Goal: Task Accomplishment & Management: Complete application form

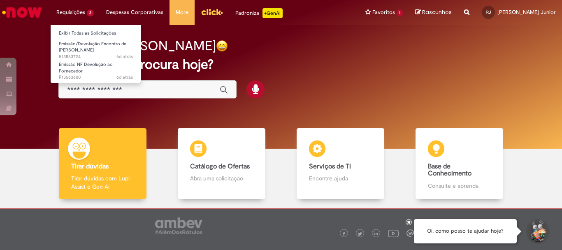
click at [78, 7] on li "Requisições 2 Exibir Todas as Solicitações Emissão/Devolução Encontro de Contas…" at bounding box center [75, 12] width 50 height 25
click at [77, 12] on li "Requisições 2 Exibir Todas as Solicitações Emissão/Devolução Encontro de Contas…" at bounding box center [75, 12] width 50 height 25
click at [79, 32] on link "Exibir Todas as Solicitações" at bounding box center [96, 33] width 91 height 9
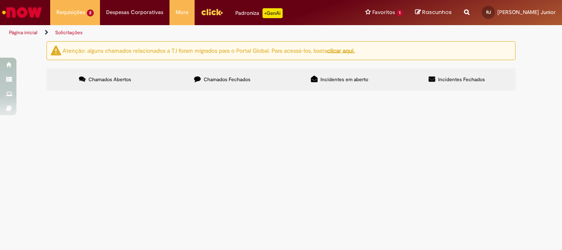
click at [0, 0] on span "Ressarcimento de produto não conforme" at bounding box center [0, 0] width 0 height 0
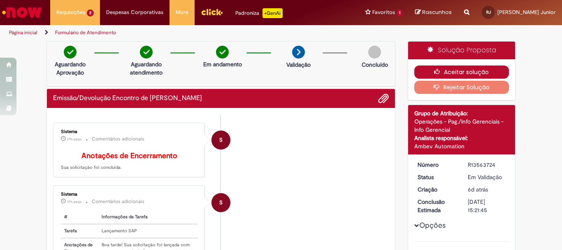
click at [489, 71] on button "Aceitar solução" at bounding box center [462, 71] width 95 height 13
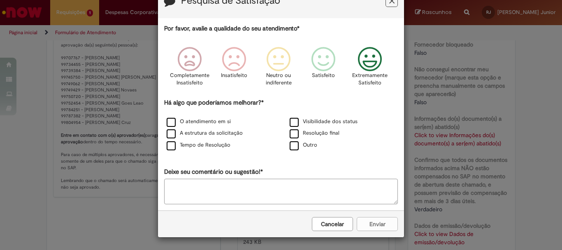
scroll to position [28, 0]
click at [373, 62] on icon "Feedback" at bounding box center [370, 59] width 31 height 25
click at [297, 188] on textarea "Deixe seu comentário ou sugestão!*" at bounding box center [281, 192] width 234 height 26
type textarea "**********"
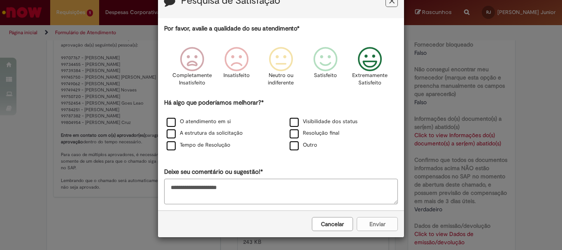
scroll to position [28, 0]
click at [326, 177] on div "**********" at bounding box center [281, 114] width 234 height 180
click at [331, 171] on div "**********" at bounding box center [281, 114] width 234 height 180
click at [290, 144] on label "Outro" at bounding box center [304, 145] width 28 height 8
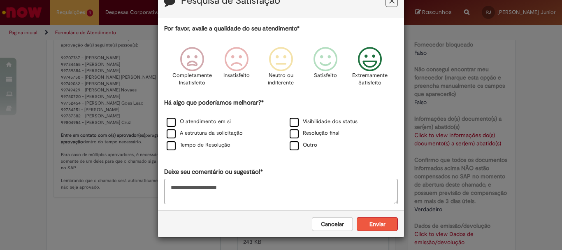
click at [381, 226] on button "Enviar" at bounding box center [377, 224] width 41 height 14
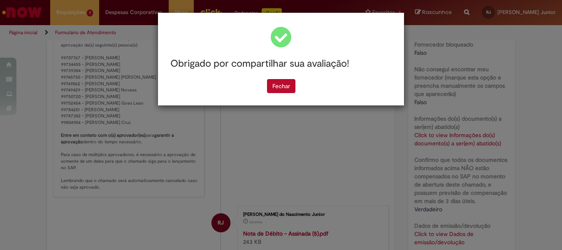
scroll to position [0, 0]
click at [280, 90] on button "Fechar" at bounding box center [281, 86] width 28 height 14
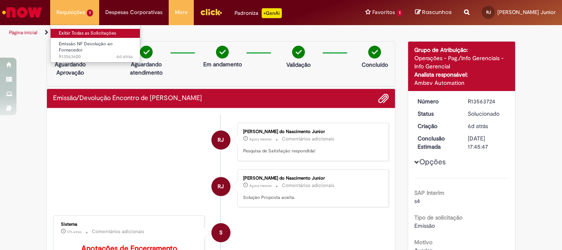
click at [74, 30] on link "Exibir Todas as Solicitações" at bounding box center [96, 33] width 91 height 9
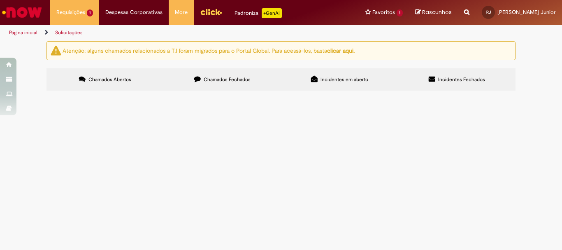
click at [0, 0] on span "Emissão NF Devolução ao Fornecedor" at bounding box center [0, 0] width 0 height 0
